Goal: Task Accomplishment & Management: Manage account settings

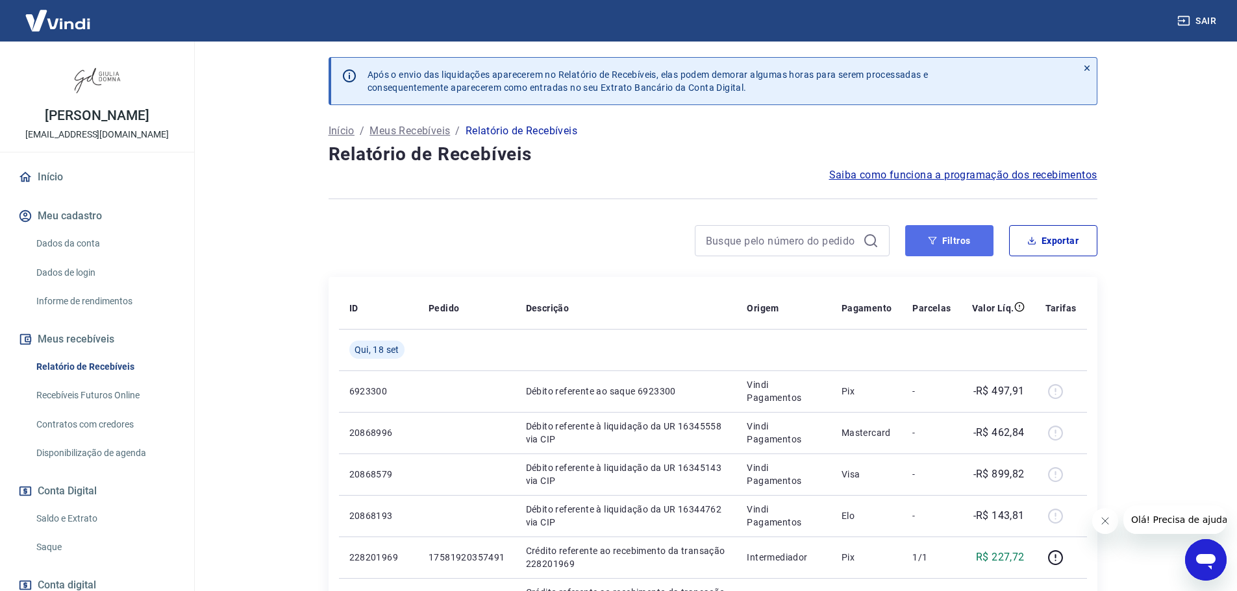
drag, startPoint x: 961, startPoint y: 242, endPoint x: 927, endPoint y: 246, distance: 34.0
click at [961, 242] on button "Filtros" at bounding box center [949, 240] width 88 height 31
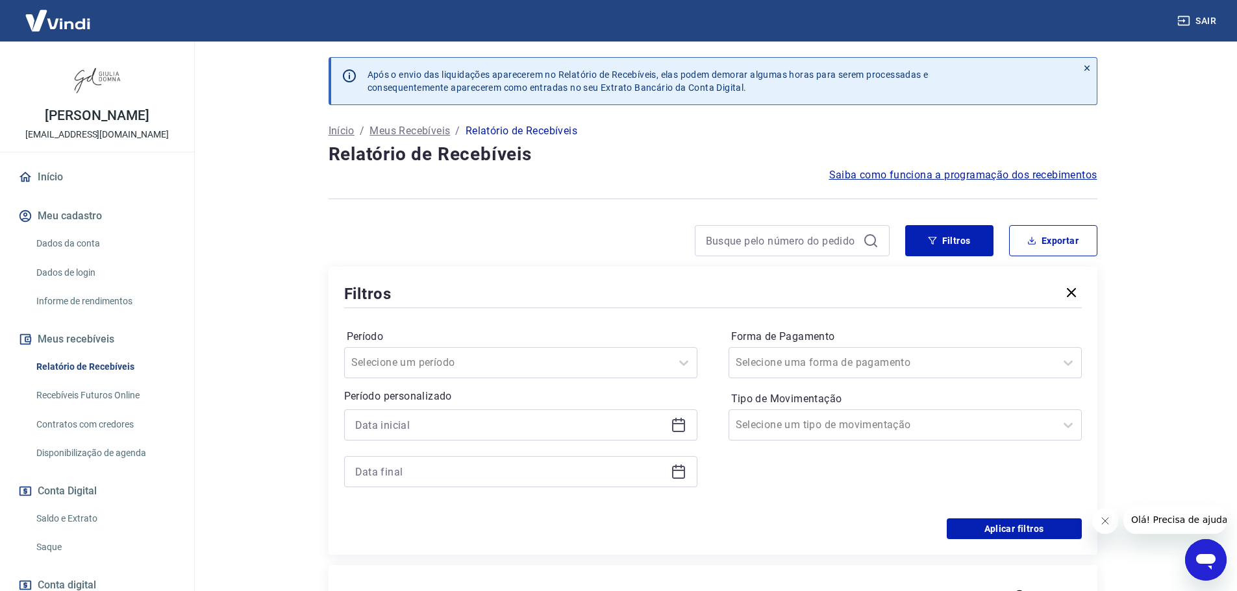
click at [680, 425] on icon at bounding box center [678, 423] width 13 height 1
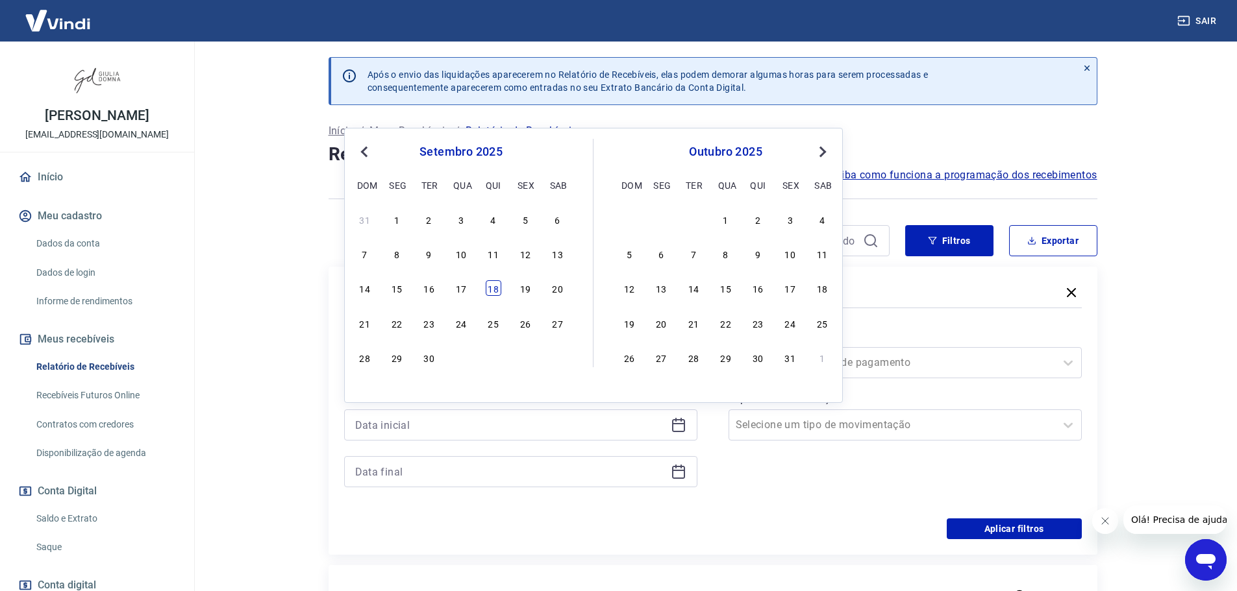
click at [492, 290] on div "18" at bounding box center [494, 288] width 16 height 16
type input "[DATE]"
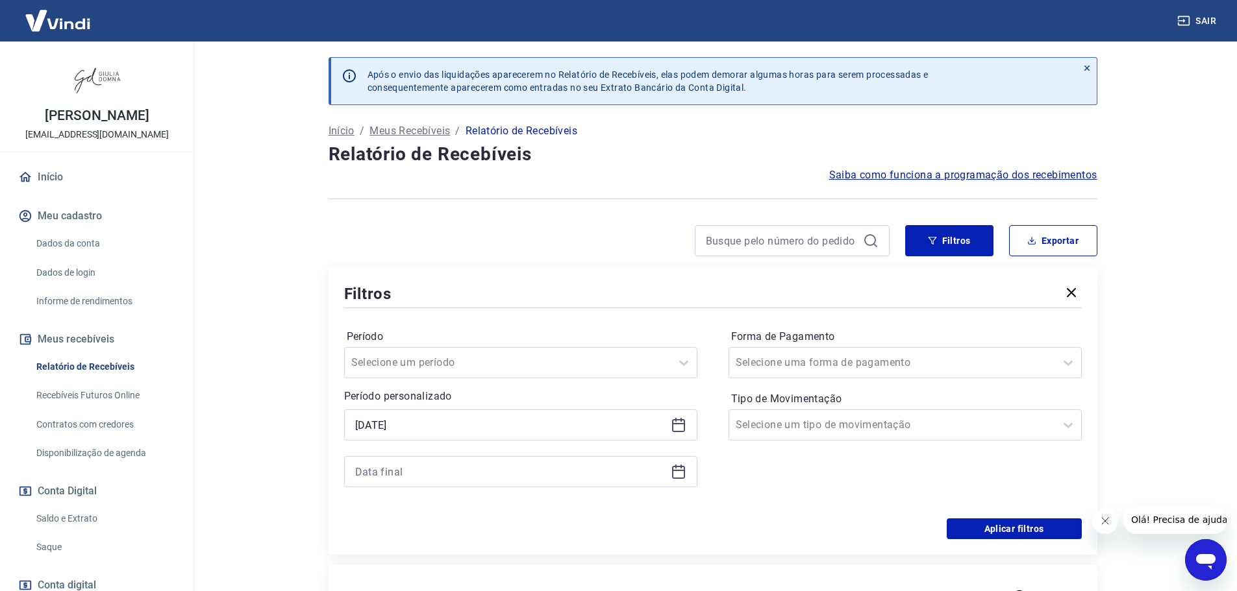
click at [680, 474] on icon at bounding box center [679, 472] width 16 height 16
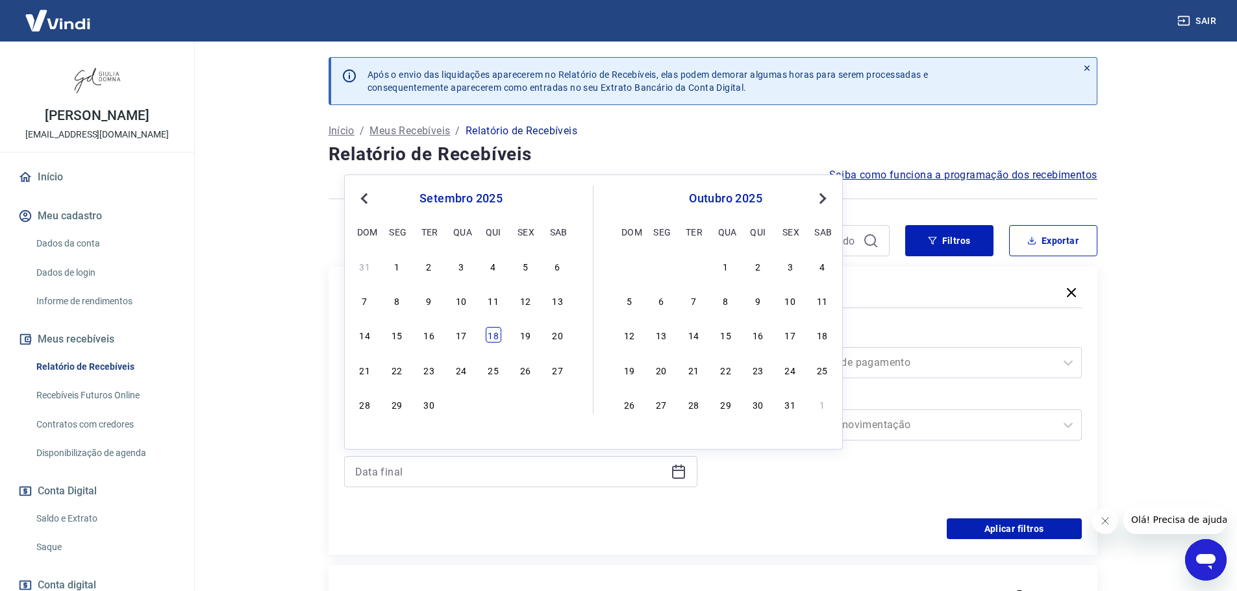
click at [495, 337] on div "18" at bounding box center [494, 335] width 16 height 16
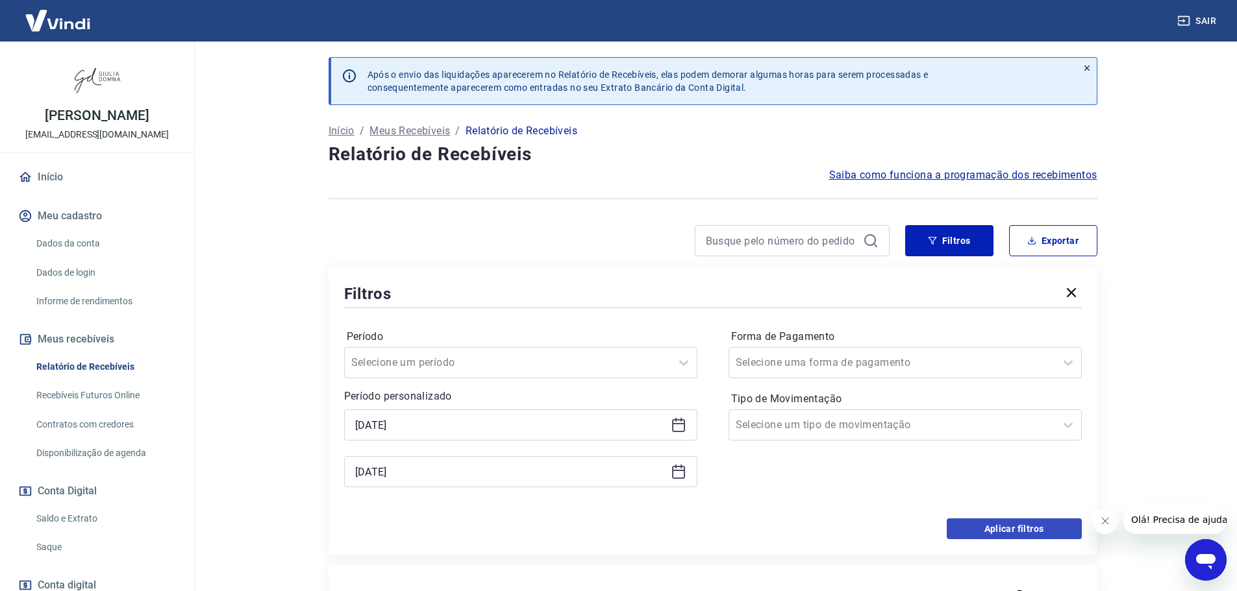
type input "[DATE]"
click at [1011, 531] on button "Aplicar filtros" at bounding box center [1014, 529] width 135 height 21
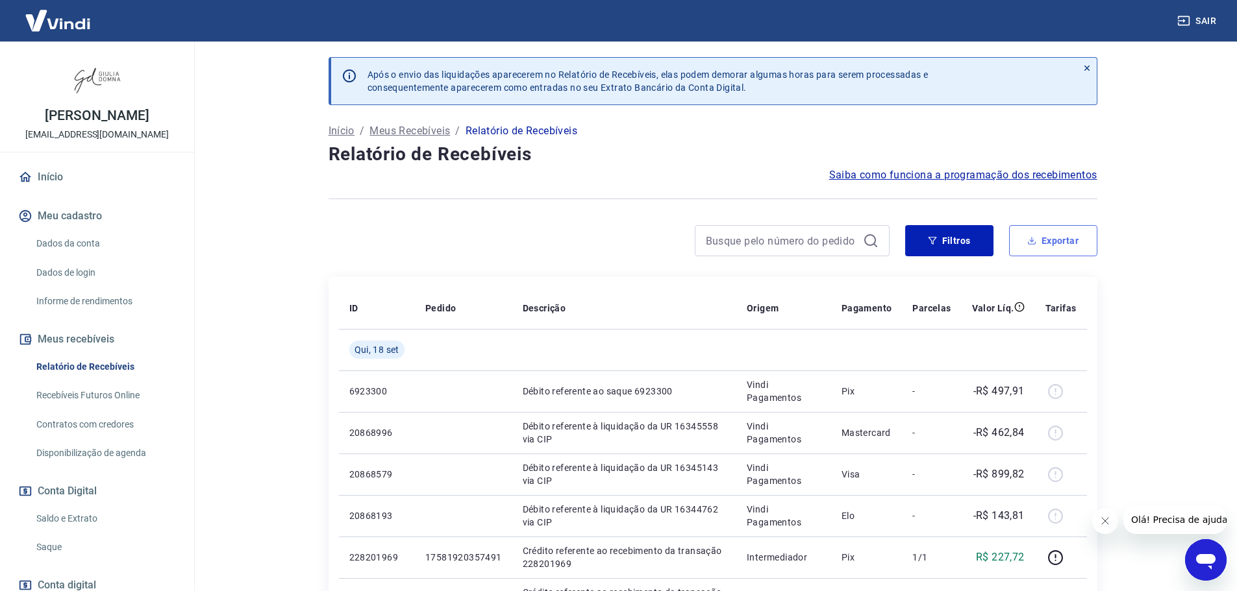
click at [1059, 239] on button "Exportar" at bounding box center [1053, 240] width 88 height 31
type input "[DATE]"
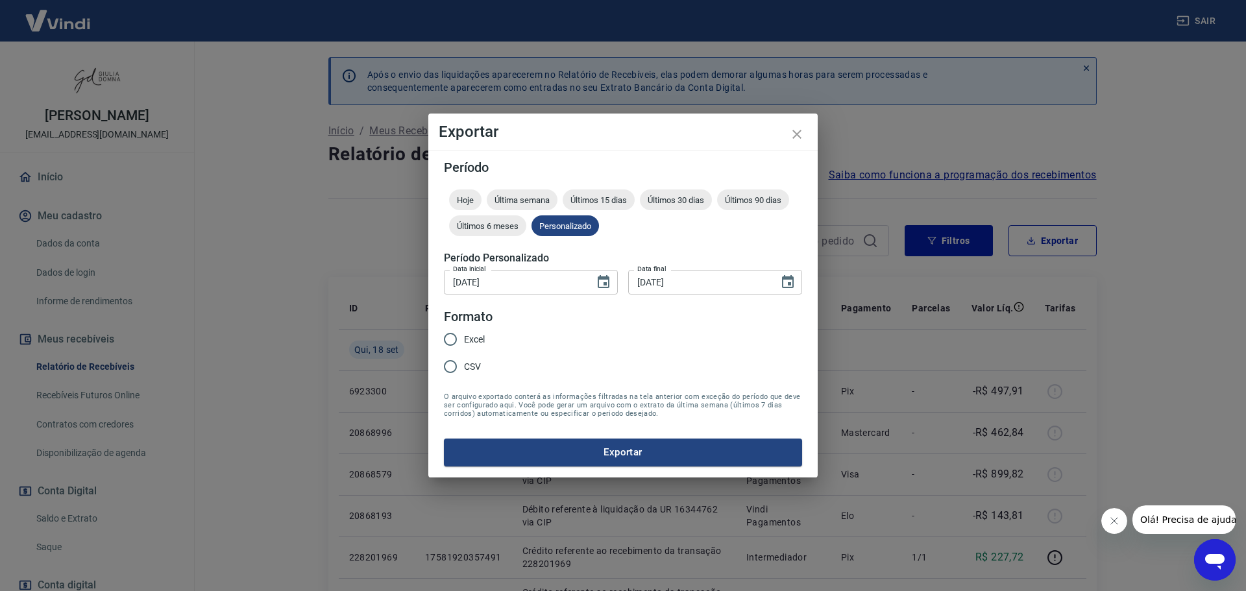
click at [452, 340] on input "Excel" at bounding box center [450, 339] width 27 height 27
radio input "true"
click at [621, 447] on button "Exportar" at bounding box center [623, 452] width 358 height 27
